Goal: Task Accomplishment & Management: Use online tool/utility

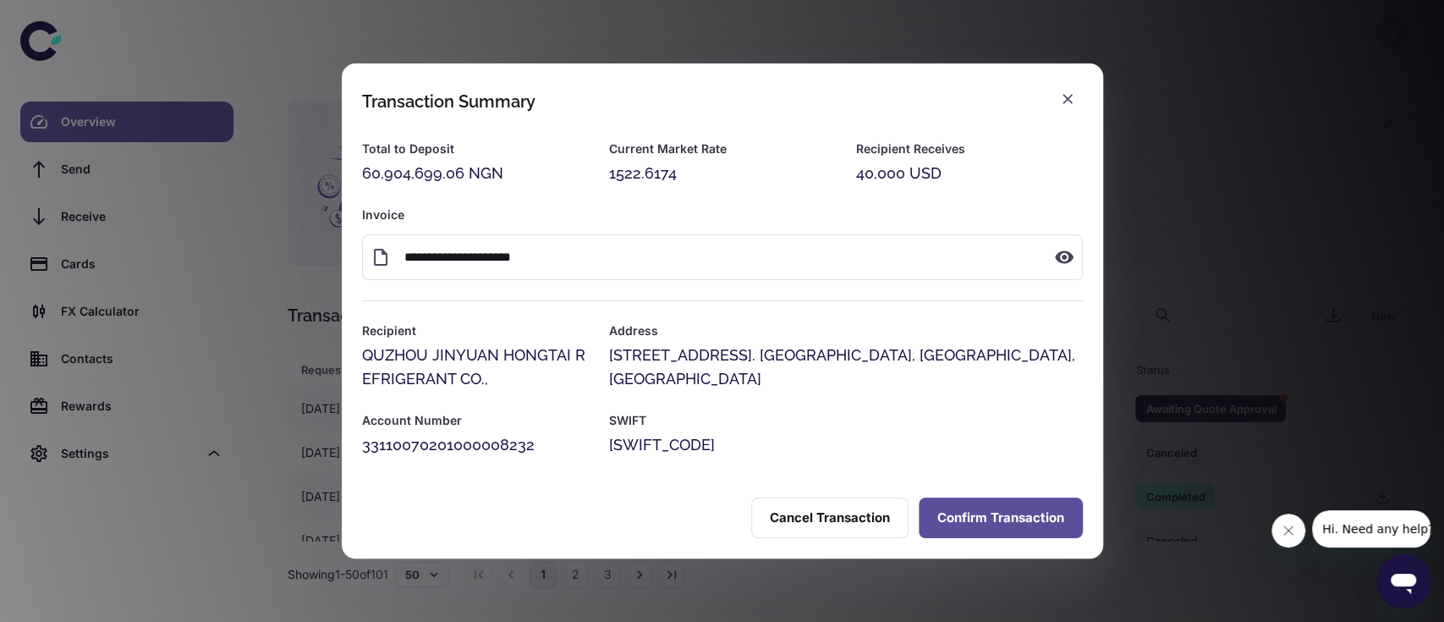
click at [981, 518] on button "Confirm Transaction" at bounding box center [1001, 517] width 164 height 41
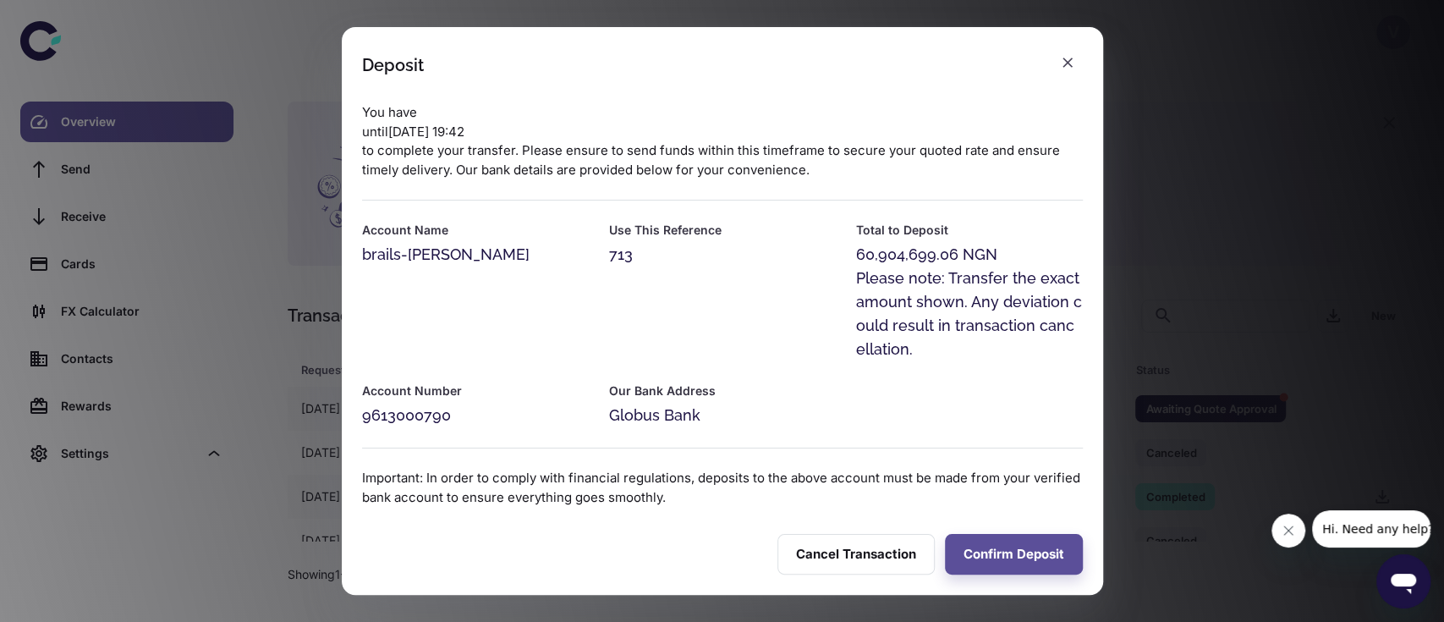
click at [417, 403] on div "9613000790" at bounding box center [475, 415] width 227 height 24
copy div "9613000790"
click at [1007, 534] on button "Confirm Deposit" at bounding box center [1014, 554] width 138 height 41
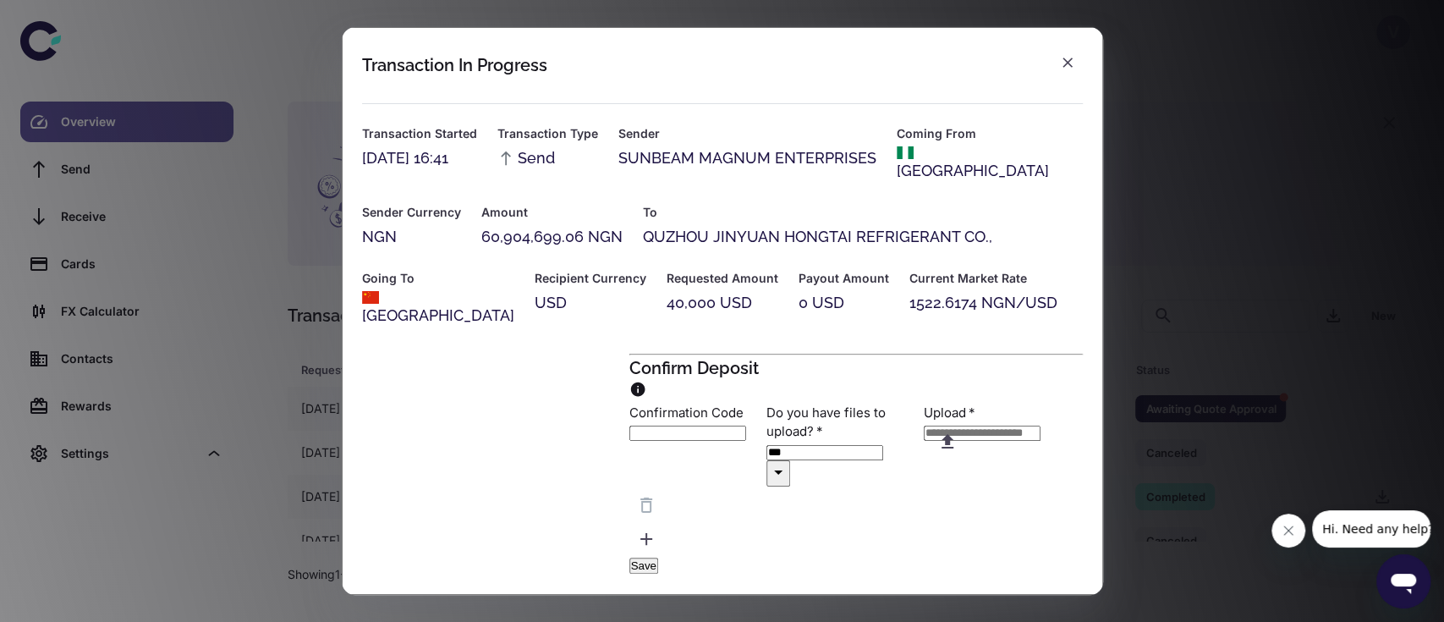
click at [958, 452] on icon "button" at bounding box center [947, 441] width 20 height 20
type input "**********"
